Goal: Information Seeking & Learning: Learn about a topic

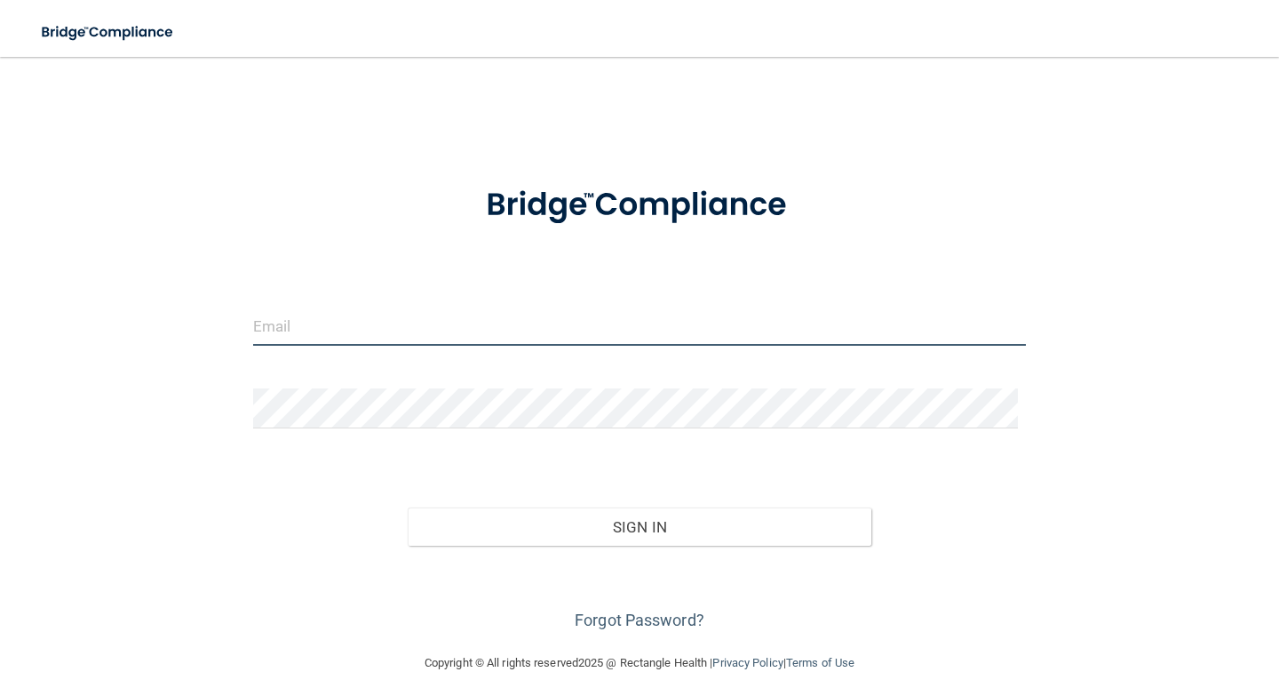
click at [474, 330] on input "email" at bounding box center [639, 326] width 773 height 40
type input "[EMAIL_ADDRESS][DOMAIN_NAME]"
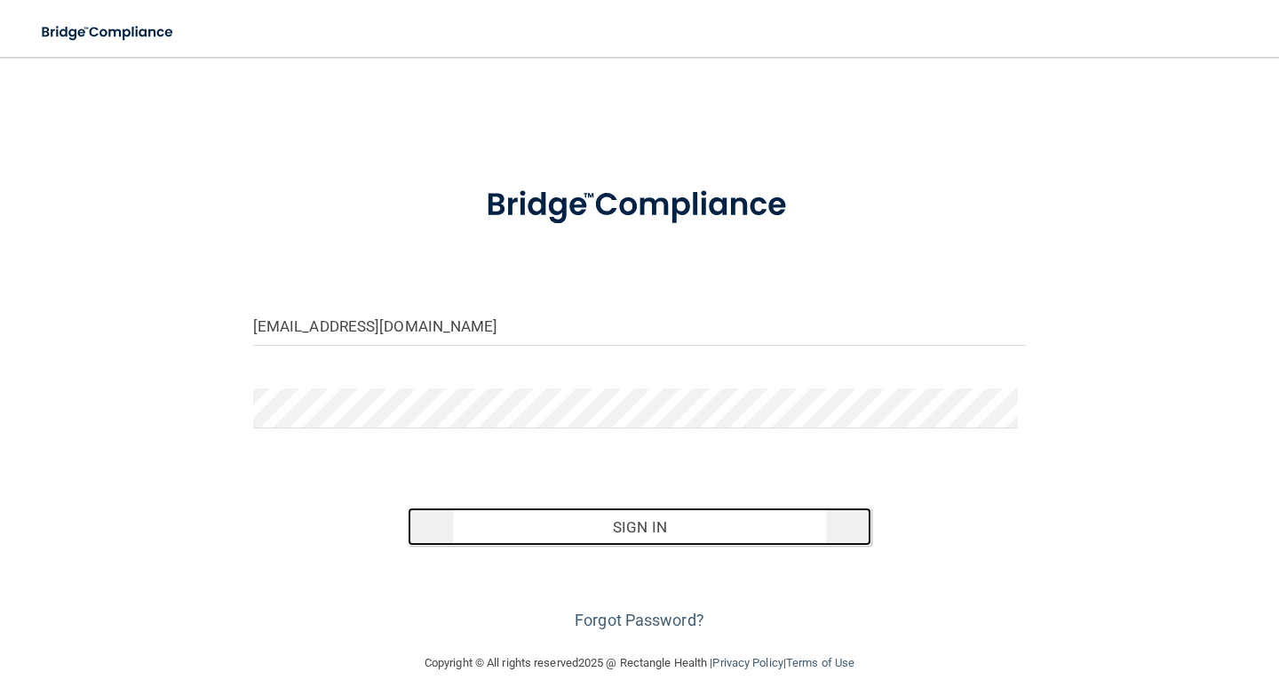
click at [636, 533] on button "Sign In" at bounding box center [640, 526] width 464 height 39
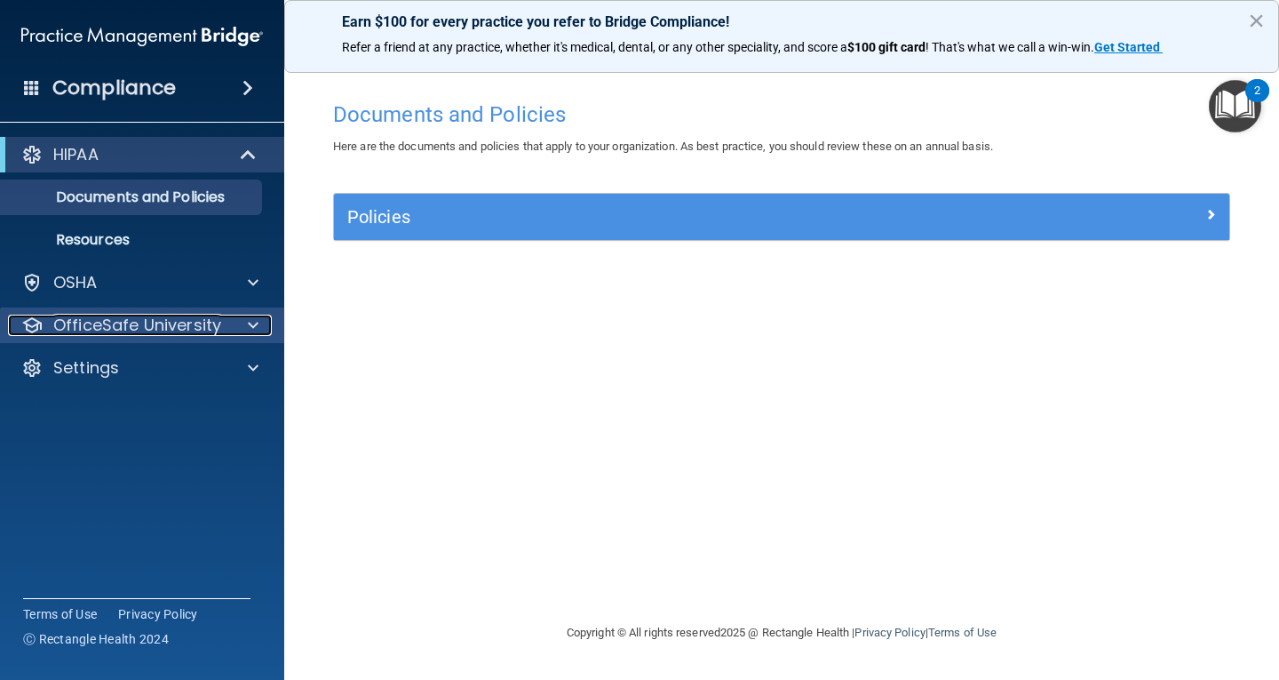
click at [227, 331] on div "OfficeSafe University" at bounding box center [118, 325] width 220 height 21
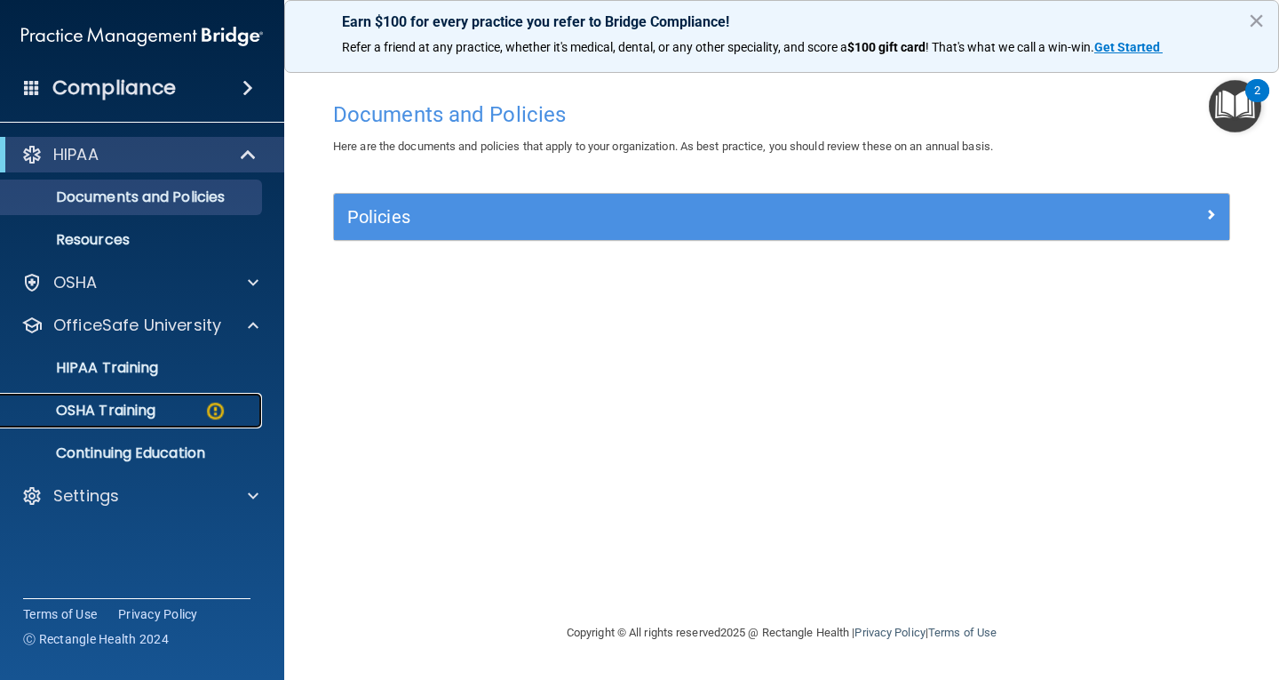
click at [174, 401] on link "OSHA Training" at bounding box center [122, 411] width 280 height 36
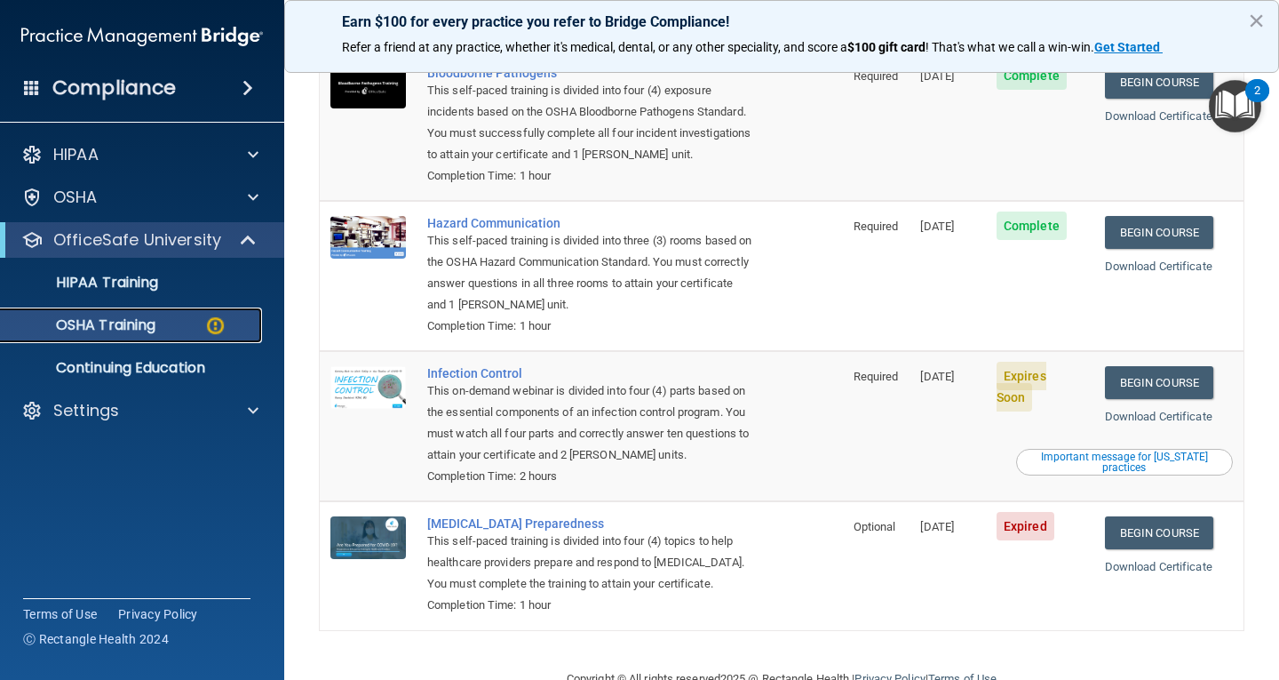
scroll to position [244, 0]
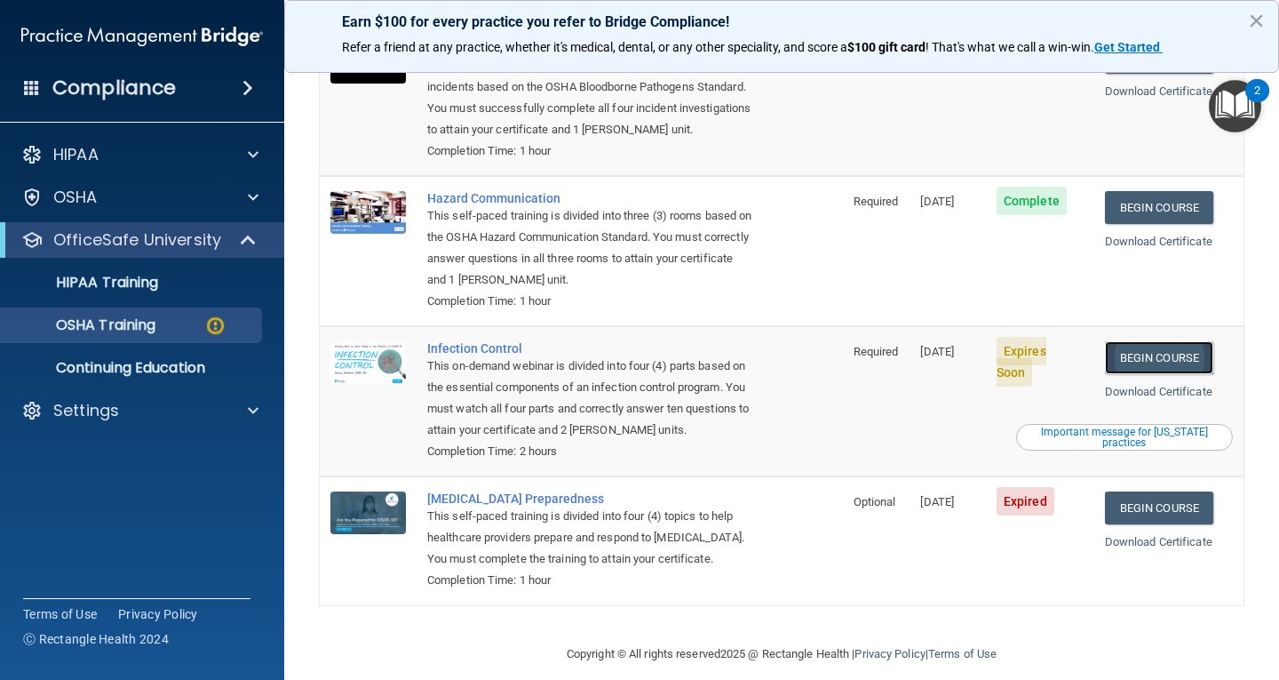
click at [1123, 341] on link "Begin Course" at bounding box center [1159, 357] width 108 height 33
click at [1163, 491] on link "Begin Course" at bounding box center [1159, 507] width 108 height 33
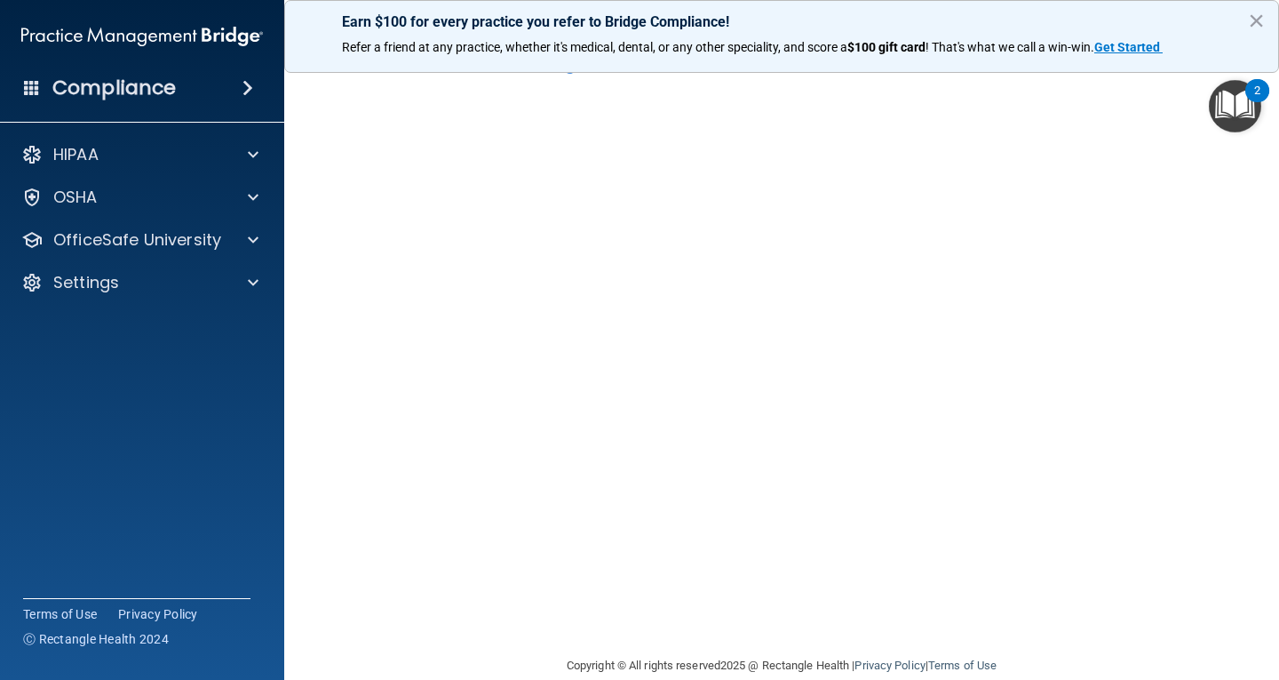
scroll to position [81, 0]
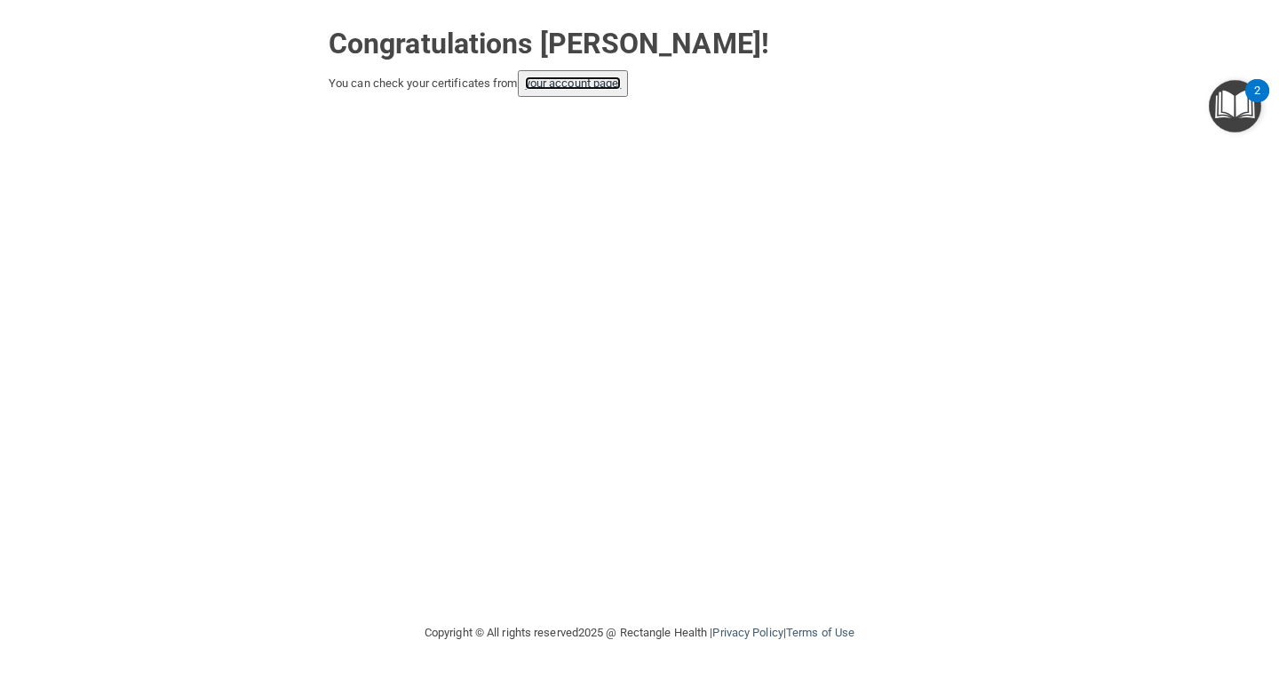
click at [580, 77] on link "your account page!" at bounding box center [573, 82] width 97 height 13
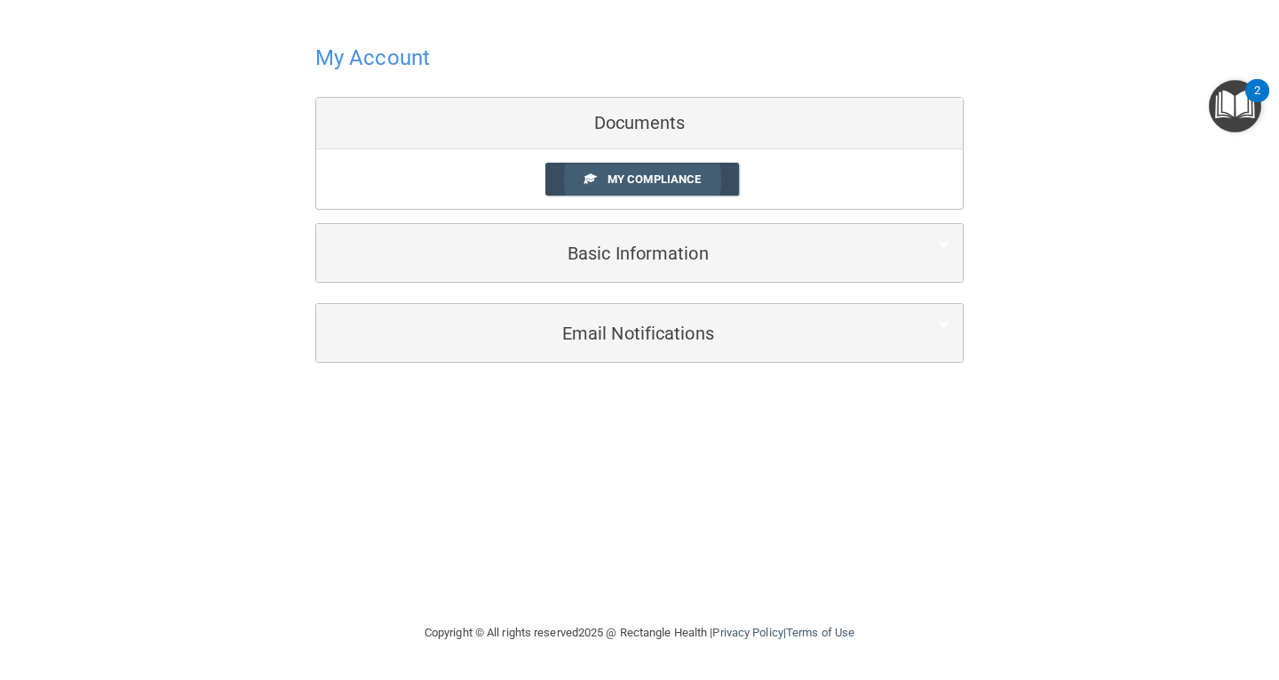
click at [603, 174] on link "My Compliance" at bounding box center [643, 179] width 195 height 33
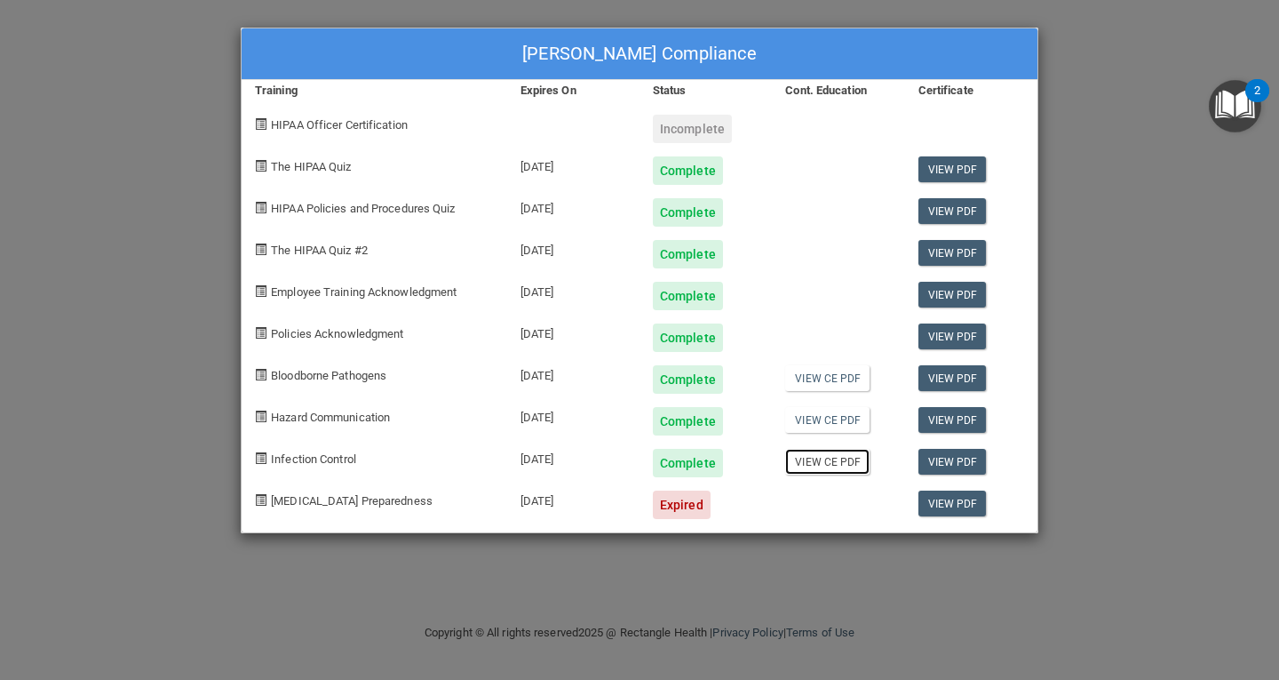
click at [859, 465] on link "View CE PDF" at bounding box center [827, 462] width 84 height 26
click at [947, 461] on link "View PDF" at bounding box center [953, 462] width 68 height 26
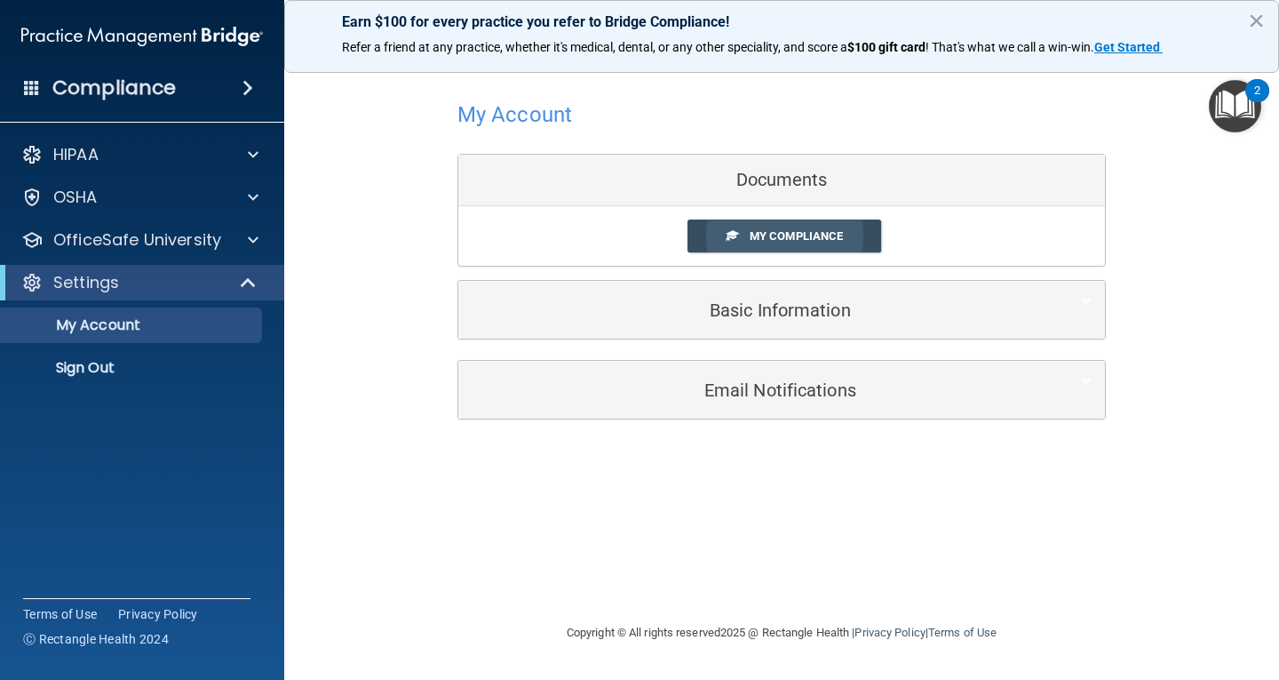
click at [732, 229] on span at bounding box center [733, 235] width 12 height 12
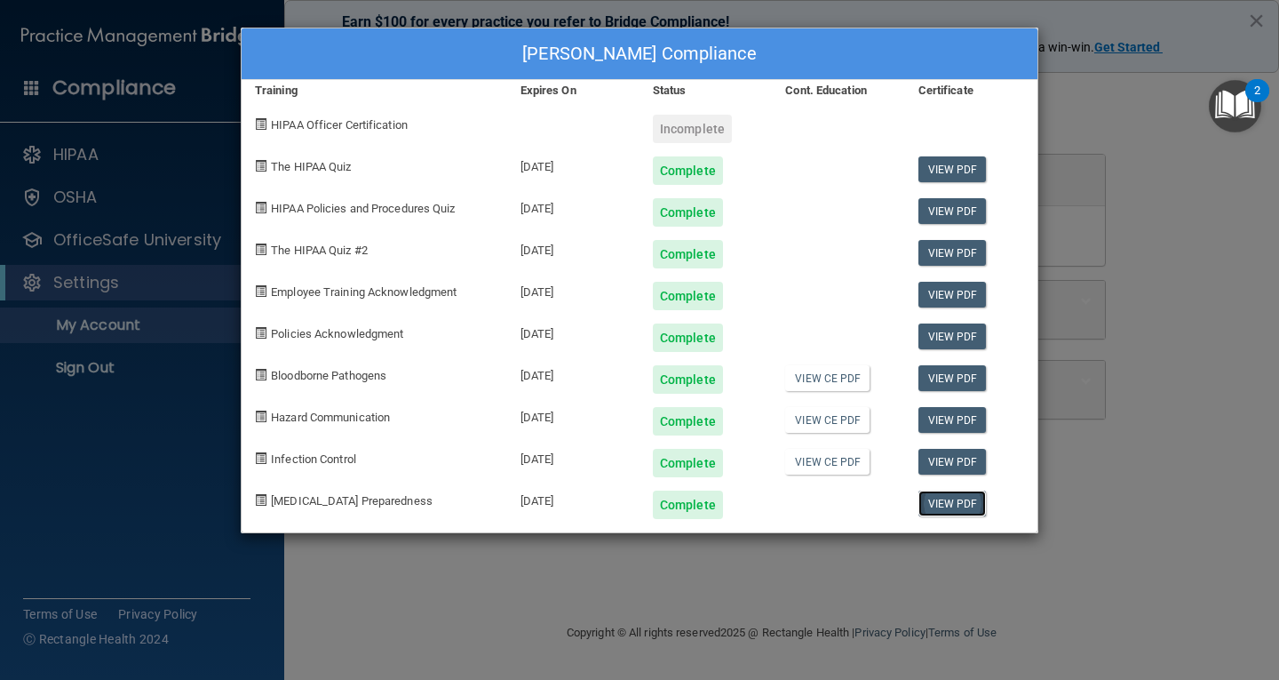
click at [951, 498] on link "View PDF" at bounding box center [953, 503] width 68 height 26
click at [962, 463] on link "View PDF" at bounding box center [953, 462] width 68 height 26
click at [958, 420] on link "View PDF" at bounding box center [953, 420] width 68 height 26
click at [961, 379] on link "View PDF" at bounding box center [953, 378] width 68 height 26
click at [843, 458] on link "View CE PDF" at bounding box center [827, 462] width 84 height 26
